Goal: Task Accomplishment & Management: Manage account settings

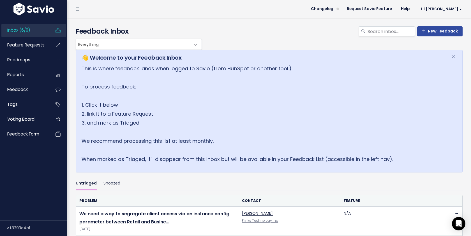
scroll to position [154, 0]
click at [451, 7] on span "Hi [PERSON_NAME]" at bounding box center [441, 9] width 41 height 4
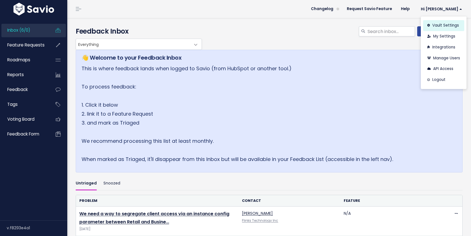
click at [439, 27] on link "Vault Settings" at bounding box center [443, 25] width 41 height 11
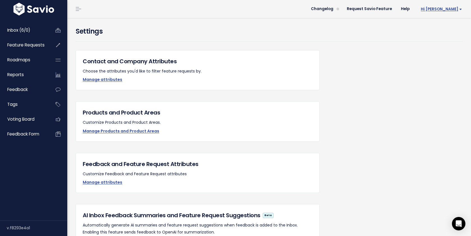
click at [453, 7] on span "Hi [PERSON_NAME]" at bounding box center [441, 9] width 41 height 4
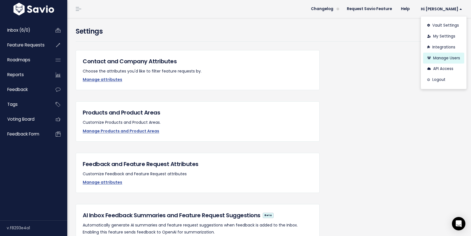
click at [445, 57] on link "Manage Users" at bounding box center [443, 58] width 41 height 11
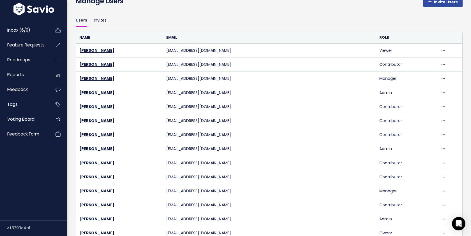
scroll to position [31, 0]
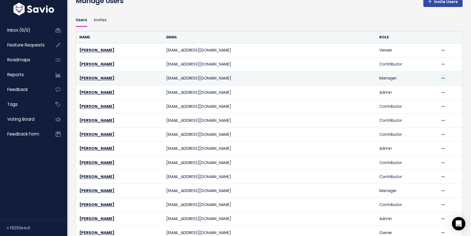
click at [440, 81] on span at bounding box center [442, 78] width 5 height 7
click at [82, 79] on link "Sara Ahmad" at bounding box center [96, 78] width 35 height 6
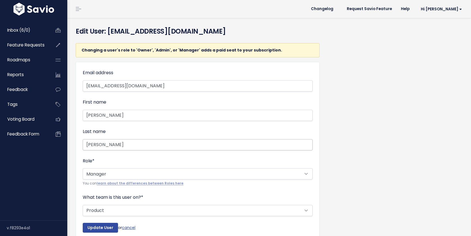
scroll to position [26, 0]
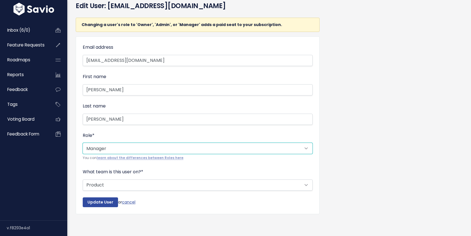
click at [147, 147] on select "--------- Admin Manager Contributor Viewer Submitter" at bounding box center [198, 148] width 230 height 11
click at [83, 143] on select "--------- Admin Manager Contributor Viewer Submitter" at bounding box center [198, 148] width 230 height 11
click at [353, 92] on div "Changing a user's role to 'Owner', 'Admin', or 'Manager' adds a paid seat to yo…" at bounding box center [268, 120] width 395 height 214
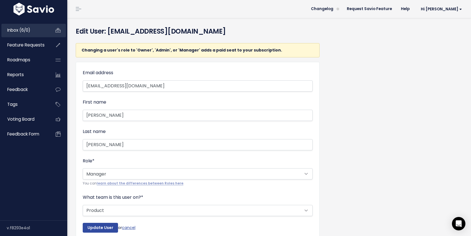
click at [15, 33] on span "Inbox (6/0)" at bounding box center [18, 30] width 23 height 6
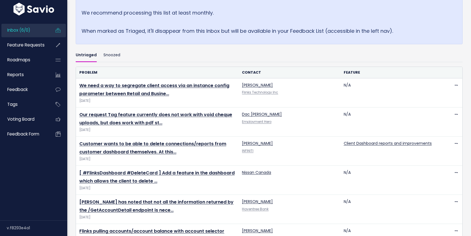
scroll to position [154, 0]
